Goal: Task Accomplishment & Management: Use online tool/utility

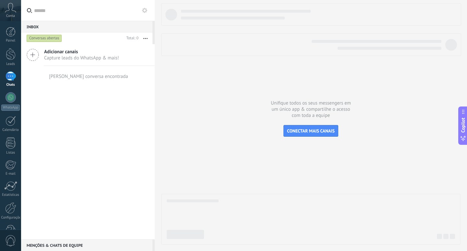
click at [32, 56] on icon at bounding box center [33, 55] width 12 height 12
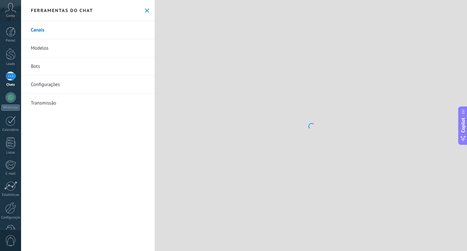
click at [49, 52] on link "Modelos" at bounding box center [88, 48] width 134 height 18
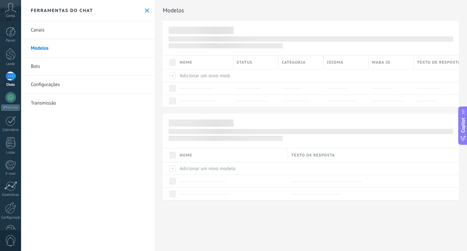
click at [39, 27] on link "Canais" at bounding box center [88, 30] width 134 height 18
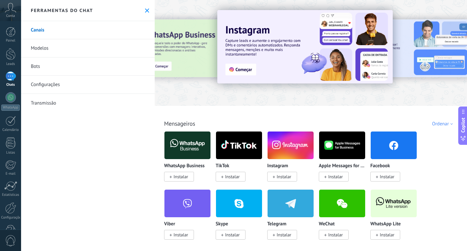
click at [188, 147] on img at bounding box center [188, 144] width 46 height 31
click at [182, 177] on span "Instalar" at bounding box center [181, 177] width 15 height 6
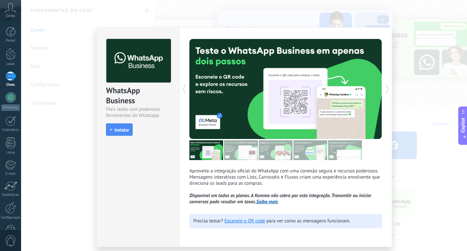
drag, startPoint x: 248, startPoint y: 153, endPoint x: 254, endPoint y: 153, distance: 6.2
click at [248, 153] on img at bounding box center [241, 150] width 34 height 20
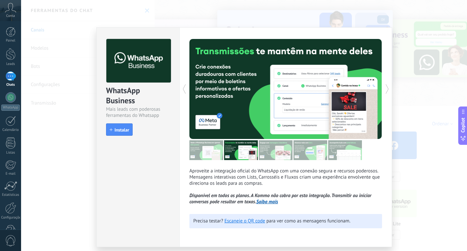
click at [270, 148] on img at bounding box center [276, 150] width 34 height 20
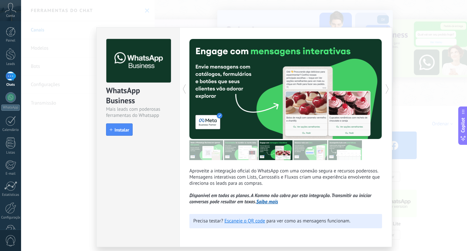
click at [322, 153] on img at bounding box center [311, 150] width 34 height 20
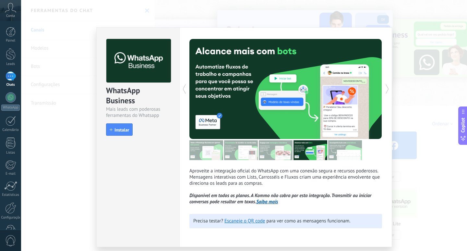
click at [366, 155] on div at bounding box center [286, 150] width 193 height 20
click at [348, 154] on img at bounding box center [345, 150] width 34 height 20
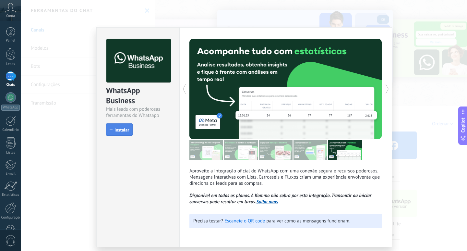
click at [118, 125] on button "Instalar" at bounding box center [119, 129] width 27 height 12
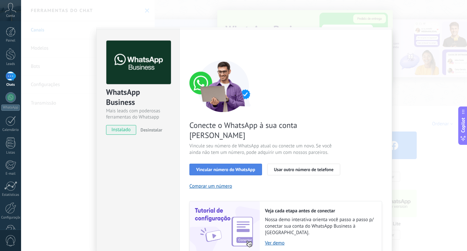
click at [230, 167] on span "Vincular número do WhatsApp" at bounding box center [225, 169] width 59 height 5
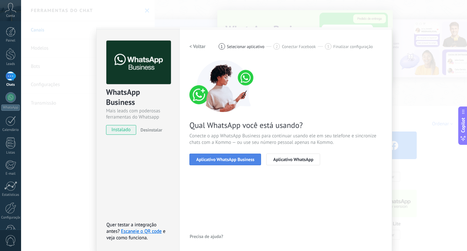
click at [244, 159] on span "Aplicativo WhatsApp Business" at bounding box center [225, 159] width 58 height 5
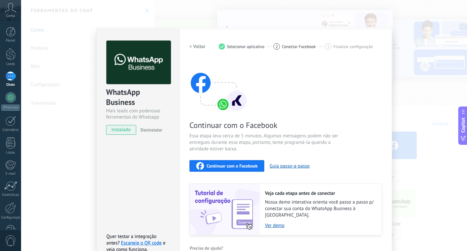
click at [250, 163] on div "Continuar com o Facebook" at bounding box center [226, 166] width 61 height 8
click at [412, 53] on div "WhatsApp Business Mais leads com poderosas ferramentas do Whatsapp instalado De…" at bounding box center [244, 125] width 446 height 251
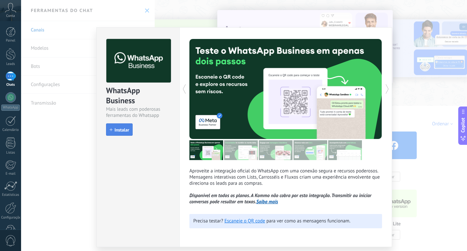
click at [112, 132] on button "Instalar" at bounding box center [119, 129] width 27 height 12
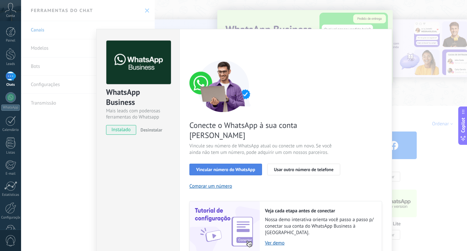
click at [245, 167] on span "Vincular número do WhatsApp" at bounding box center [225, 169] width 59 height 5
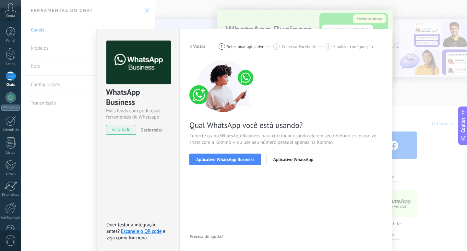
click at [348, 43] on div "< Voltar 1 Selecionar aplicativo 2 Conectar Facebook 3 Finalizar configuração" at bounding box center [286, 47] width 193 height 12
click at [344, 49] on span "Finalizar configuração" at bounding box center [354, 46] width 40 height 5
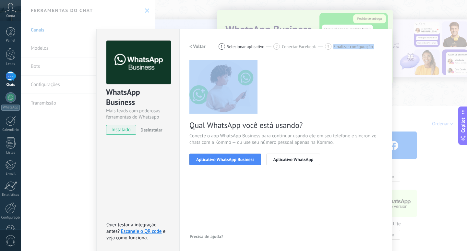
click at [344, 49] on span "Finalizar configuração" at bounding box center [354, 46] width 40 height 5
click at [293, 162] on span "Aplicativo WhatsApp" at bounding box center [293, 159] width 40 height 5
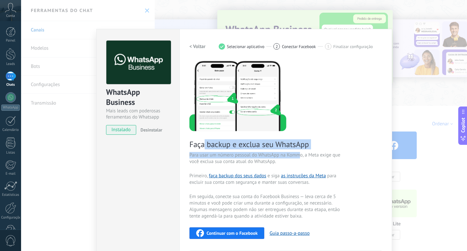
drag, startPoint x: 203, startPoint y: 148, endPoint x: 310, endPoint y: 153, distance: 106.6
click at [305, 153] on div "Faça backup e exclua seu WhatsApp Para usar um número pessoal do WhatsApp na Ko…" at bounding box center [286, 181] width 193 height 242
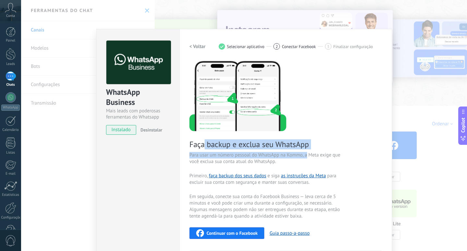
click at [321, 151] on div "Faça backup e exclua seu WhatsApp Para usar um número pessoal do WhatsApp na Ko…" at bounding box center [286, 181] width 193 height 242
click at [288, 150] on div "Faça backup e exclua seu WhatsApp Para usar um número pessoal do WhatsApp na Ko…" at bounding box center [286, 181] width 193 height 242
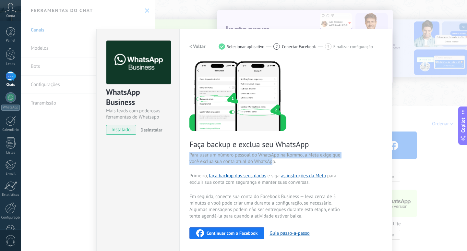
drag, startPoint x: 192, startPoint y: 151, endPoint x: 277, endPoint y: 158, distance: 85.6
click at [272, 159] on div "Faça backup e exclua seu WhatsApp Para usar um número pessoal do WhatsApp na Ko…" at bounding box center [286, 181] width 193 height 242
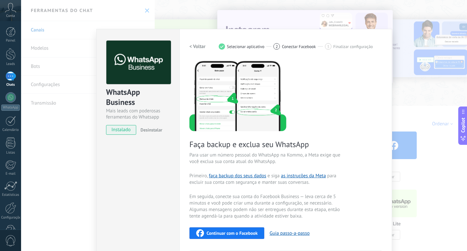
click at [297, 161] on span "Para usar um número pessoal do WhatsApp na Kommo, a Meta exige que você exclua …" at bounding box center [267, 158] width 154 height 13
drag, startPoint x: 304, startPoint y: 152, endPoint x: 326, endPoint y: 159, distance: 23.7
click at [321, 161] on span "Para usar um número pessoal do WhatsApp na Kommo, a Meta exige que você exclua …" at bounding box center [267, 158] width 154 height 13
click at [335, 158] on span "Para usar um número pessoal do WhatsApp na Kommo, a Meta exige que você exclua …" at bounding box center [267, 158] width 154 height 13
click at [410, 69] on div "WhatsApp Business Mais leads com poderosas ferramentas do Whatsapp instalado De…" at bounding box center [244, 125] width 446 height 251
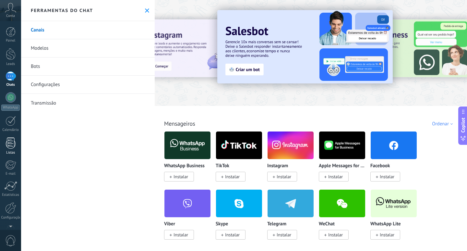
click at [8, 147] on div at bounding box center [11, 142] width 10 height 11
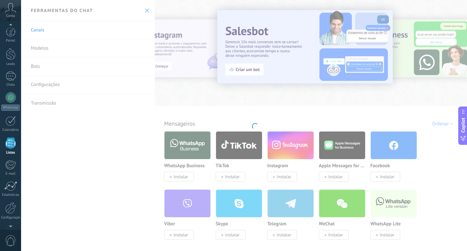
scroll to position [17, 0]
